Goal: Task Accomplishment & Management: Use online tool/utility

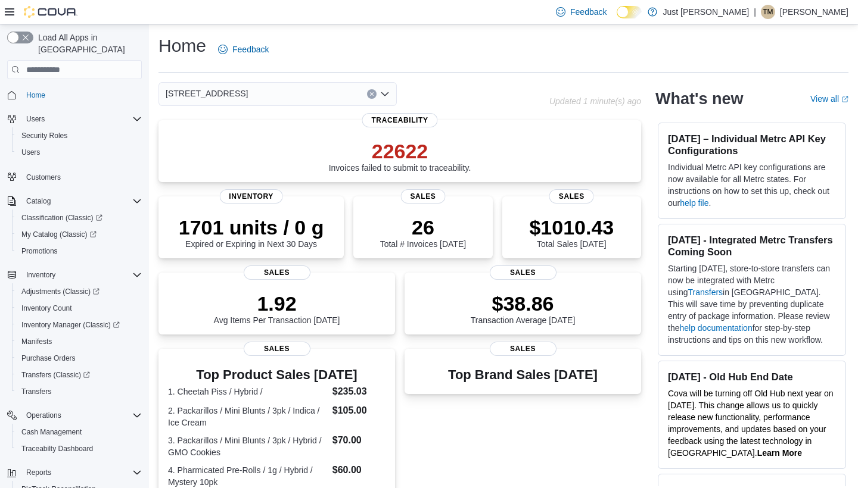
click at [388, 91] on icon "Open list of options" at bounding box center [385, 94] width 10 height 10
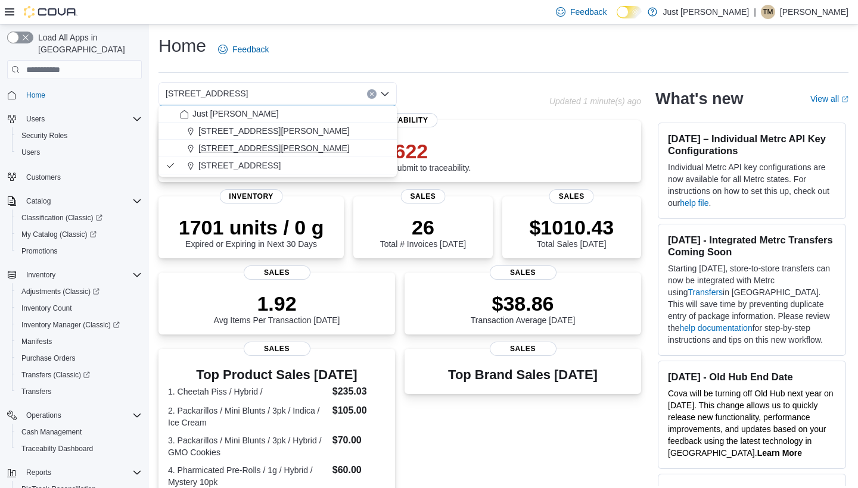
click at [276, 149] on span "2400 Juan Tabo Boulevard" at bounding box center [273, 148] width 151 height 12
